Goal: Task Accomplishment & Management: Use online tool/utility

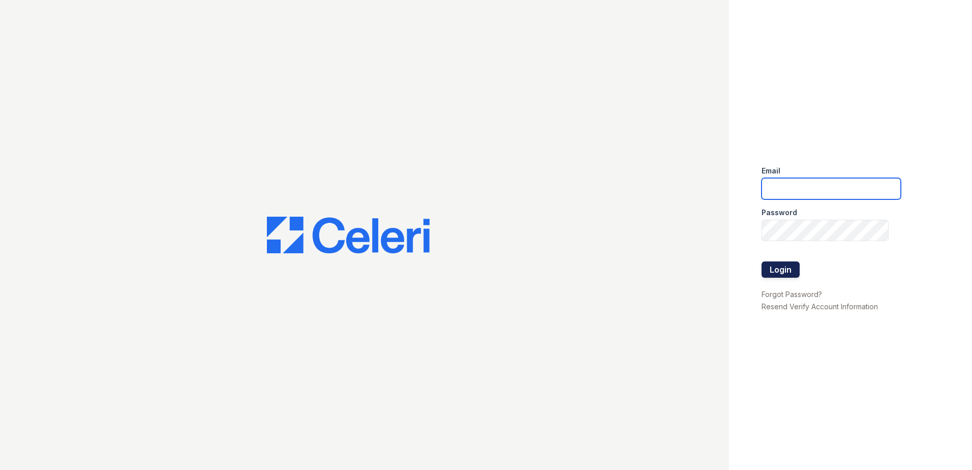
type input "[EMAIL_ADDRESS][DOMAIN_NAME]"
click at [770, 267] on button "Login" at bounding box center [780, 269] width 38 height 16
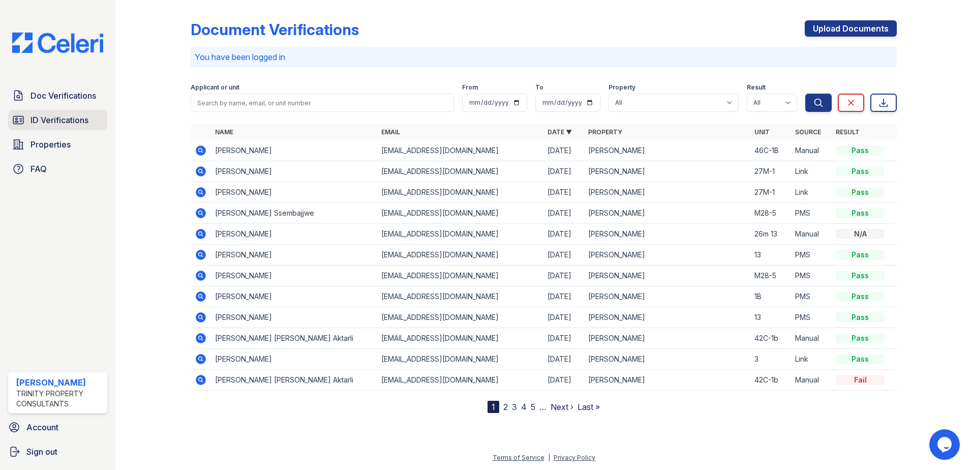
click at [75, 113] on link "ID Verifications" at bounding box center [57, 120] width 99 height 20
